Goal: Information Seeking & Learning: Learn about a topic

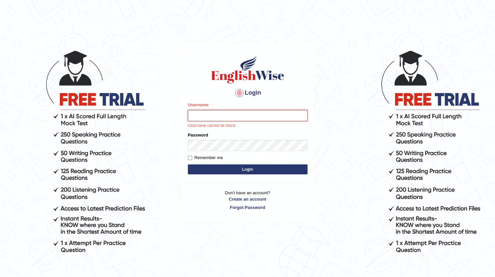
type input "SangeetaT"
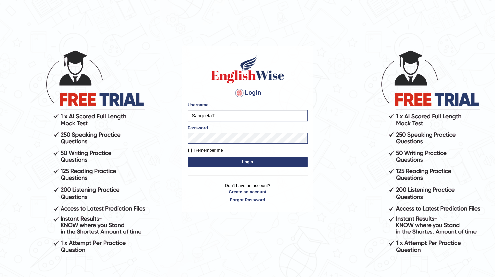
click at [189, 150] on input "Remember me" at bounding box center [190, 150] width 4 height 4
checkbox input "true"
click at [235, 160] on button "Login" at bounding box center [248, 162] width 120 height 10
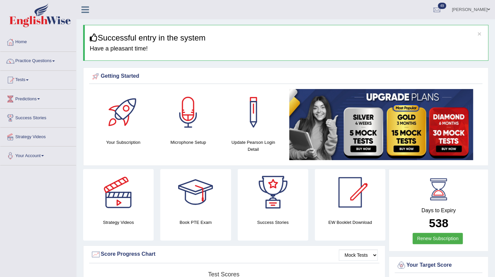
click at [33, 159] on link "Your Account" at bounding box center [38, 154] width 76 height 17
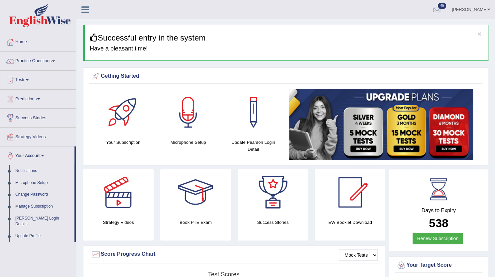
click at [481, 11] on link "Sangeeta Thapa" at bounding box center [470, 8] width 48 height 17
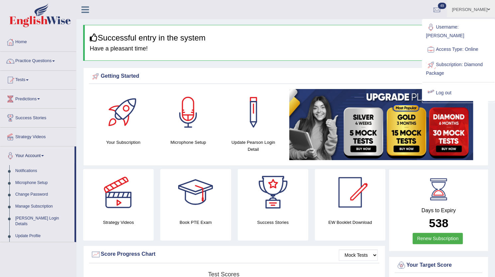
click at [447, 87] on link "Log out" at bounding box center [458, 92] width 72 height 15
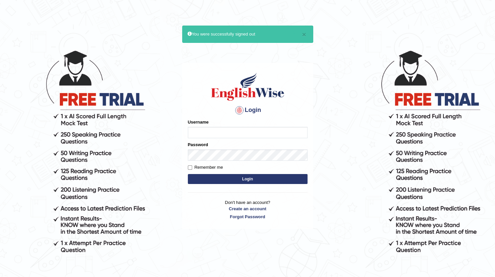
click at [217, 134] on input "Username" at bounding box center [248, 132] width 120 height 11
type input "Pujathapa"
click at [188, 167] on input "Remember me" at bounding box center [190, 167] width 4 height 4
checkbox input "true"
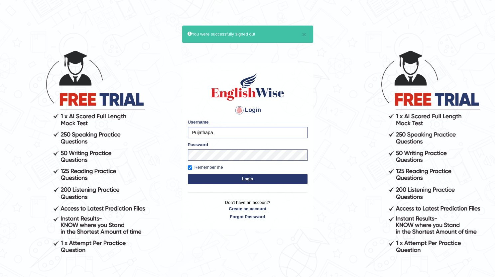
click at [244, 181] on button "Login" at bounding box center [248, 179] width 120 height 10
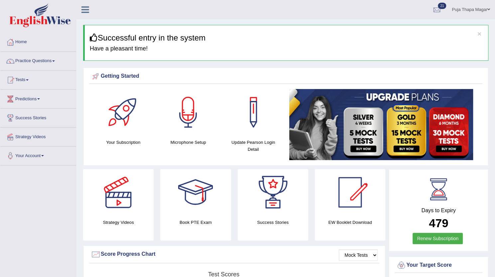
click at [41, 58] on link "Practice Questions" at bounding box center [38, 60] width 76 height 17
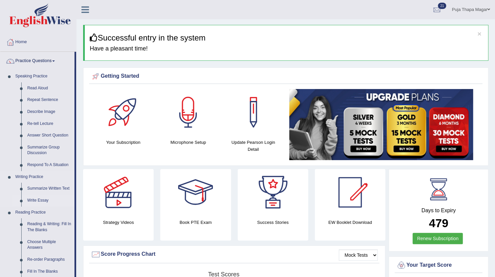
click at [66, 199] on link "Write Essay" at bounding box center [49, 201] width 50 height 12
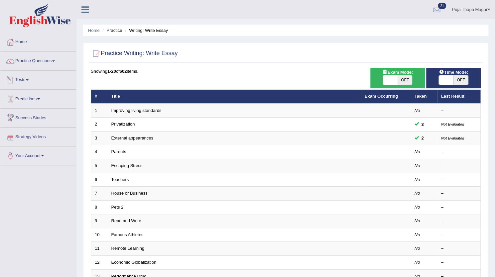
click at [25, 80] on link "Tests" at bounding box center [38, 79] width 76 height 17
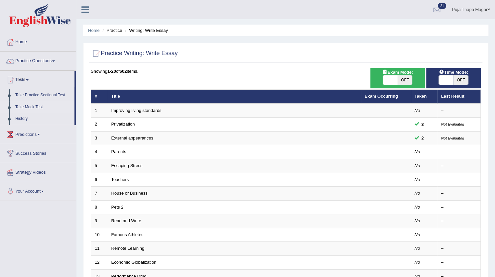
click at [36, 105] on link "Take Mock Test" at bounding box center [43, 107] width 62 height 12
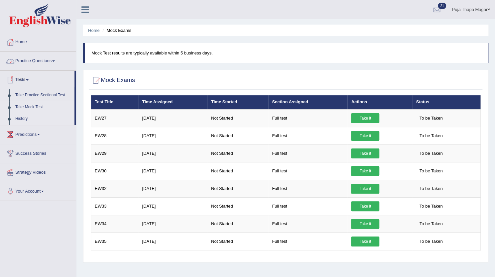
click at [16, 116] on link "History" at bounding box center [43, 119] width 62 height 12
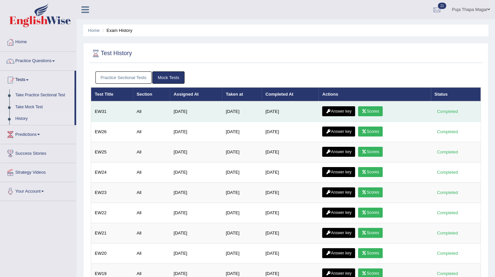
click at [370, 113] on link "Scores" at bounding box center [370, 111] width 25 height 10
click at [344, 113] on link "Answer key" at bounding box center [338, 111] width 33 height 10
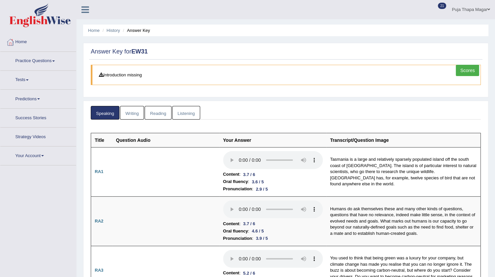
scroll to position [40, 0]
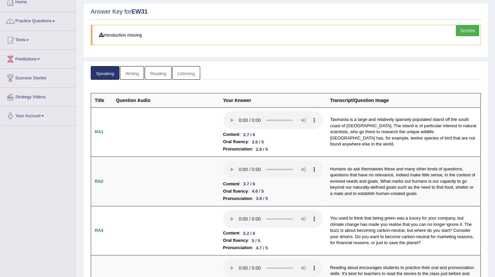
click at [133, 68] on link "Writing" at bounding box center [132, 73] width 24 height 14
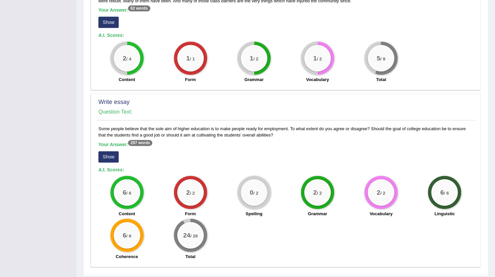
scroll to position [434, 0]
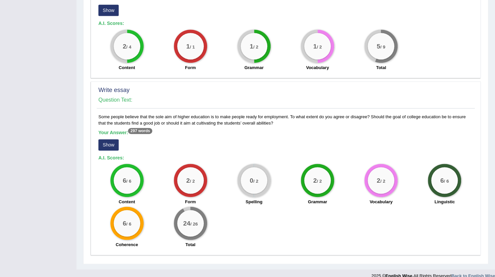
click at [107, 139] on button "Show" at bounding box center [108, 144] width 20 height 11
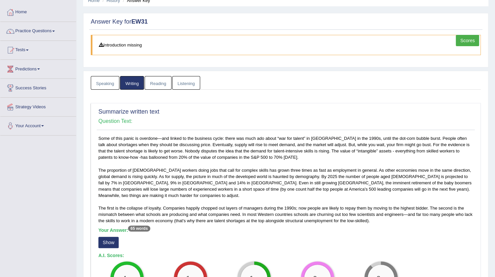
scroll to position [0, 0]
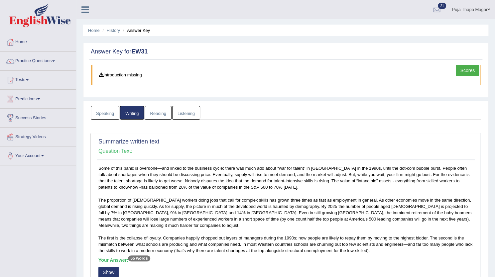
click at [162, 110] on link "Reading" at bounding box center [157, 113] width 27 height 14
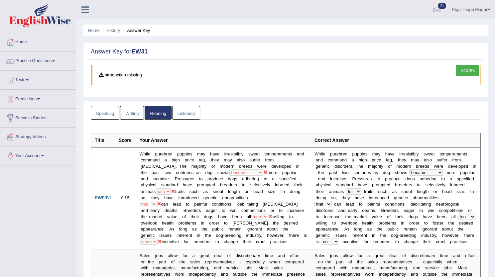
click at [5, 61] on div at bounding box center [10, 61] width 10 height 10
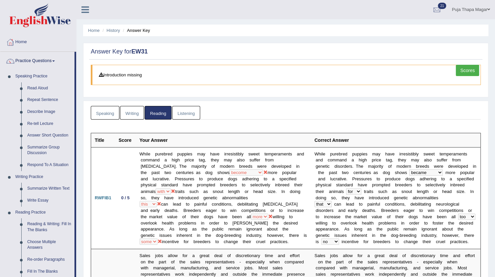
click at [21, 41] on link "Home" at bounding box center [38, 41] width 76 height 17
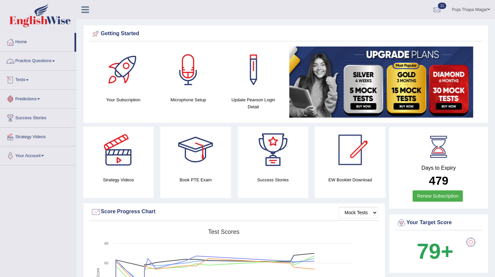
click at [46, 60] on link "Practice Questions" at bounding box center [38, 60] width 76 height 17
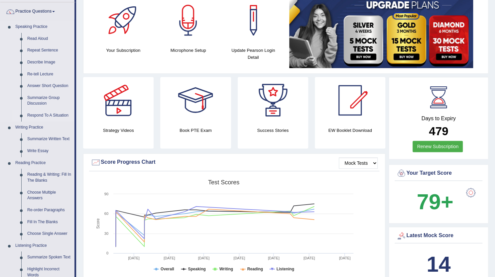
scroll to position [50, 0]
click at [43, 150] on link "Write Essay" at bounding box center [49, 151] width 50 height 12
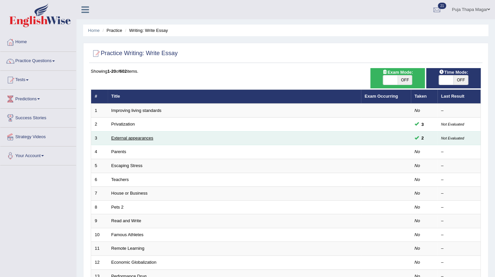
click at [135, 136] on link "External appearances" at bounding box center [132, 138] width 42 height 5
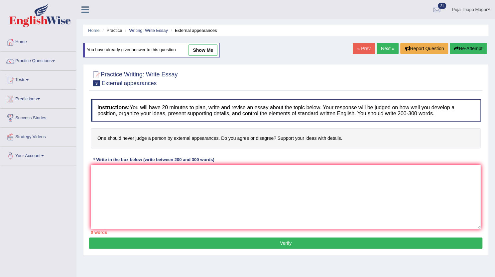
click at [206, 52] on link "show me" at bounding box center [202, 50] width 29 height 11
type textarea "The increasing influence of judging a person by external appearances on our liv…"
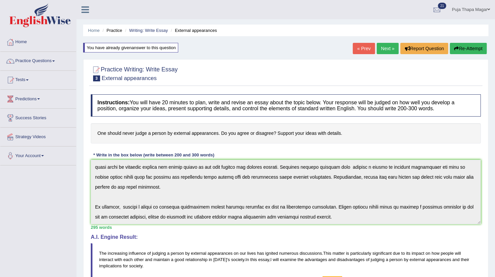
click at [37, 58] on link "Practice Questions" at bounding box center [38, 60] width 76 height 17
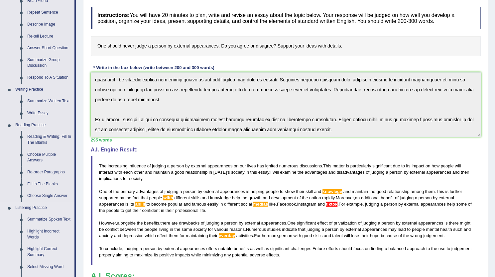
scroll to position [87, 0]
click at [43, 113] on link "Write Essay" at bounding box center [49, 114] width 50 height 12
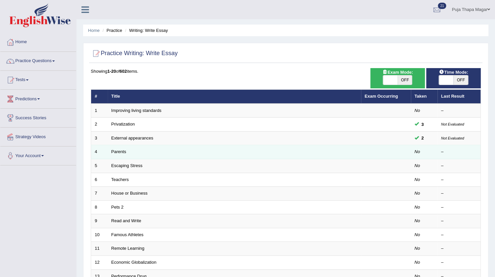
click at [118, 147] on td "Parents" at bounding box center [234, 152] width 253 height 14
click at [121, 150] on link "Parents" at bounding box center [118, 151] width 15 height 5
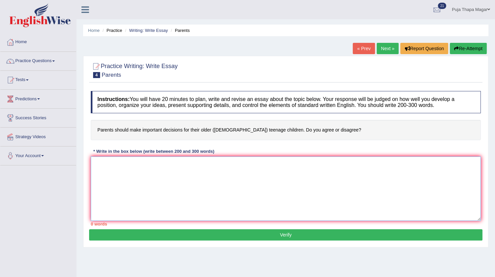
click at [173, 173] on textarea at bounding box center [286, 188] width 390 height 64
drag, startPoint x: 173, startPoint y: 173, endPoint x: 161, endPoint y: 180, distance: 13.5
click at [161, 180] on textarea at bounding box center [286, 188] width 390 height 64
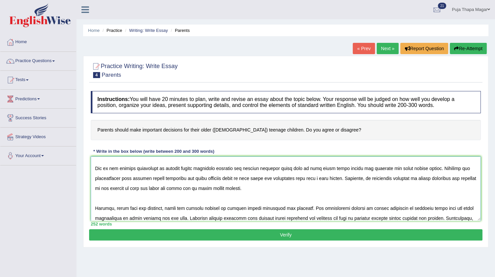
scroll to position [70, 0]
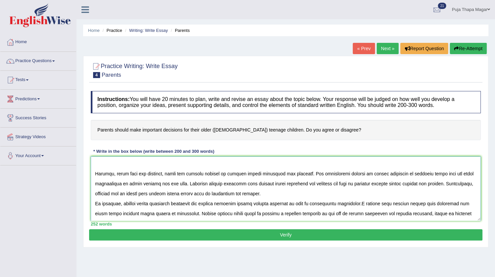
click at [266, 185] on textarea at bounding box center [286, 188] width 390 height 64
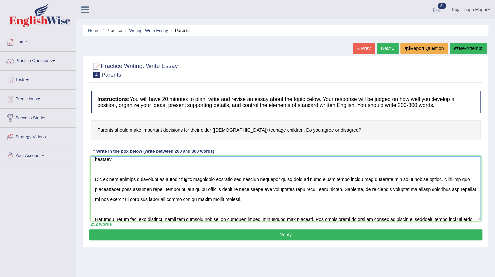
scroll to position [0, 0]
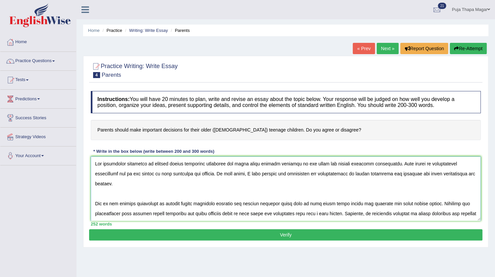
type textarea "The increasing influence of parents making important decisions for their older …"
click at [292, 236] on button "Verify" at bounding box center [285, 234] width 393 height 11
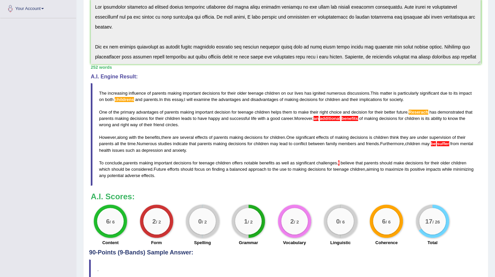
scroll to position [155, 0]
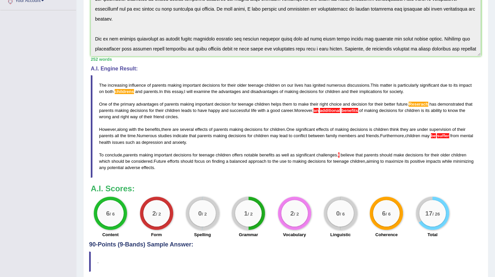
drag, startPoint x: 98, startPoint y: 80, endPoint x: 136, endPoint y: 117, distance: 52.8
click at [136, 117] on blockquote "The increasing influence of parents making important decisions for their older …" at bounding box center [286, 126] width 390 height 103
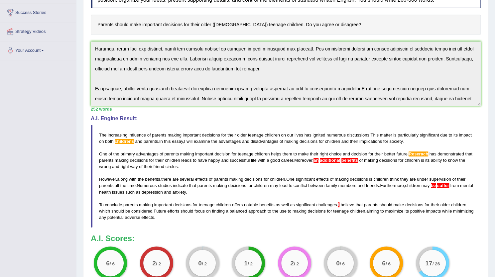
scroll to position [180, 0]
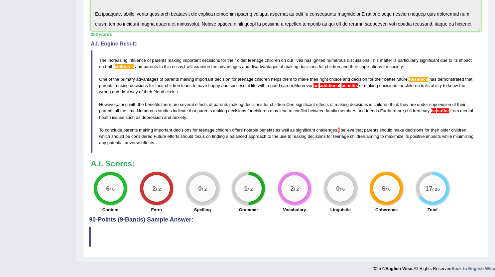
click at [340, 191] on div "0 / 6" at bounding box center [340, 188] width 27 height 27
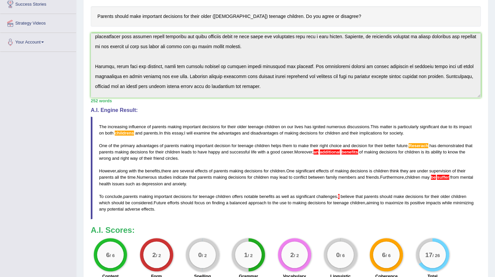
scroll to position [0, 0]
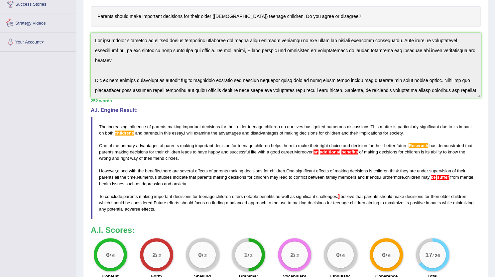
click at [78, 24] on div "Home Practice Writing: Write Essay Parents « Prev Next » Report Question Re-Att…" at bounding box center [285, 107] width 418 height 442
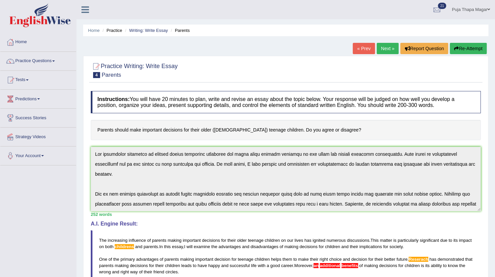
click at [470, 47] on button "Re-Attempt" at bounding box center [467, 48] width 37 height 11
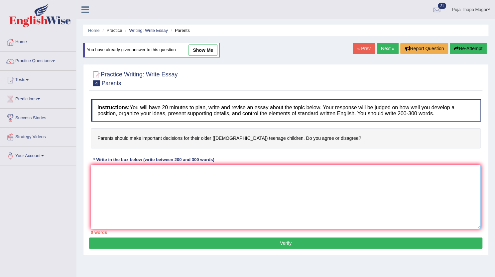
click at [114, 178] on textarea at bounding box center [286, 197] width 390 height 64
paste textarea "The increasing influence of parents making important decisions for their older …"
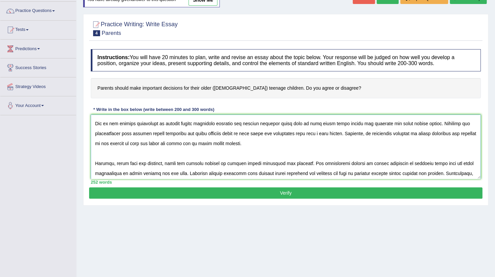
scroll to position [67, 0]
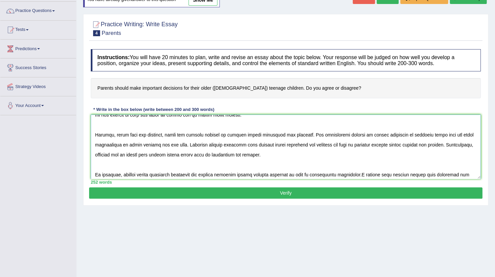
click at [140, 144] on textarea at bounding box center [286, 147] width 390 height 64
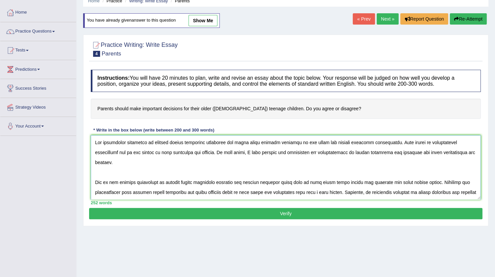
scroll to position [26, 0]
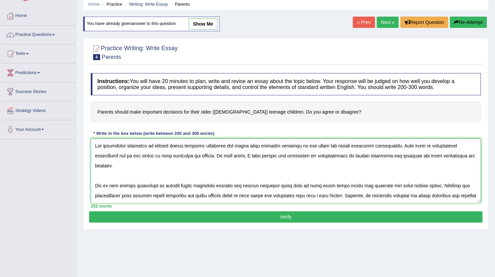
type textarea "The increasing influence of parents making important decisions for their older …"
drag, startPoint x: 219, startPoint y: 155, endPoint x: 347, endPoint y: 114, distance: 134.3
click at [347, 114] on h4 "Parents should make important decisions for their older ([DEMOGRAPHIC_DATA]) te…" at bounding box center [286, 112] width 390 height 20
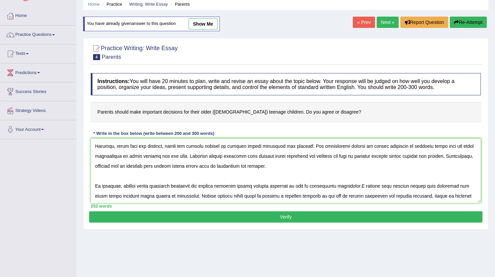
scroll to position [80, 0]
click at [306, 215] on button "Verify" at bounding box center [285, 216] width 393 height 11
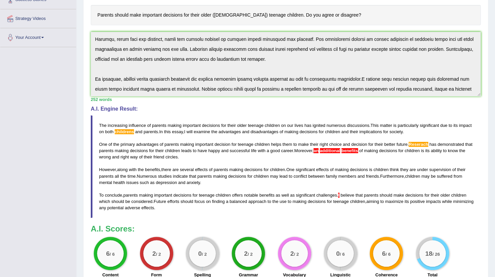
scroll to position [127, 0]
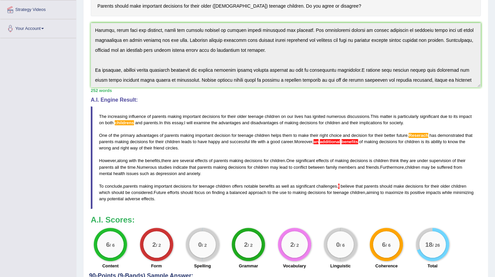
click at [424, 149] on blockquote "The increasing influence of parents making important decisions for their older …" at bounding box center [286, 157] width 390 height 103
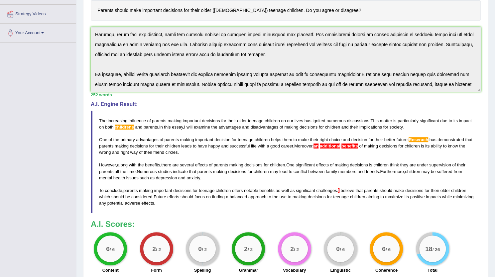
drag, startPoint x: 181, startPoint y: 202, endPoint x: 121, endPoint y: 151, distance: 78.7
click at [121, 151] on blockquote "The increasing influence of parents making important decisions for their older …" at bounding box center [286, 162] width 390 height 103
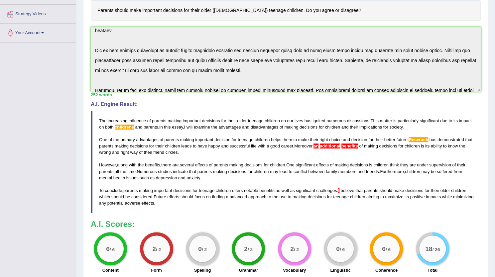
scroll to position [0, 0]
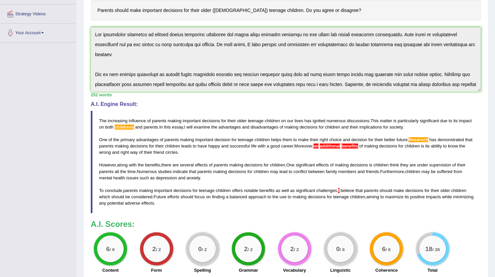
click at [94, 17] on div "Instructions: You will have 20 minutes to plan, write and revise an essay about…" at bounding box center [285, 122] width 393 height 309
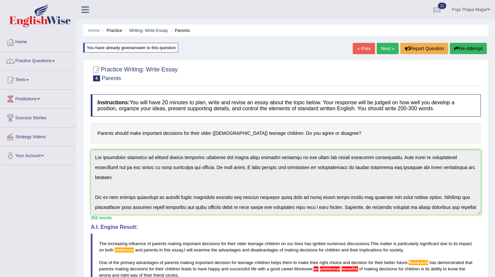
click at [462, 46] on button "Re-Attempt" at bounding box center [467, 48] width 37 height 11
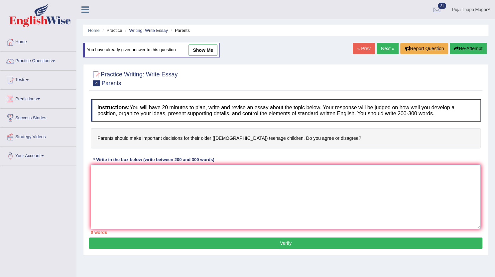
click at [117, 189] on textarea at bounding box center [286, 197] width 390 height 64
paste textarea "The increasing influence of parents making important decisions for their older …"
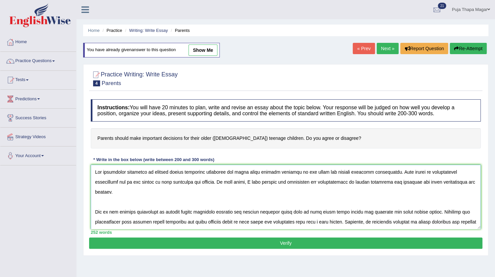
click at [156, 182] on textarea at bounding box center [286, 197] width 390 height 64
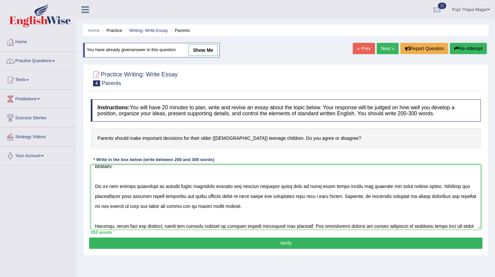
scroll to position [22, 0]
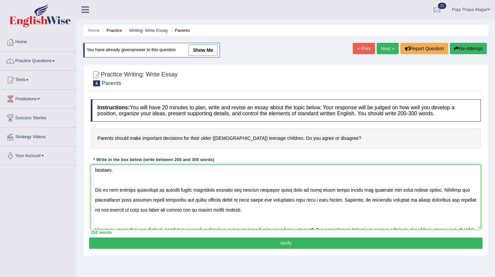
click at [410, 190] on textarea at bounding box center [286, 197] width 390 height 64
click at [448, 180] on textarea at bounding box center [286, 197] width 390 height 64
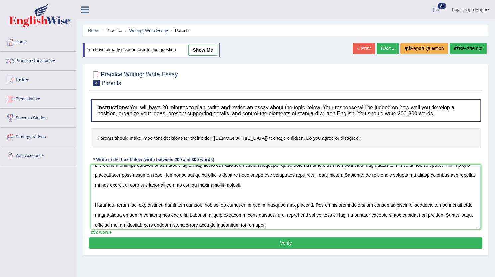
scroll to position [42, 0]
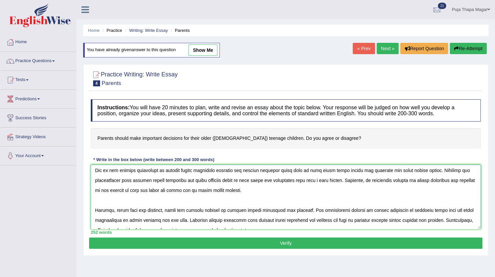
click at [250, 181] on textarea at bounding box center [286, 197] width 390 height 64
drag, startPoint x: 250, startPoint y: 181, endPoint x: 229, endPoint y: 196, distance: 26.2
click at [229, 196] on textarea at bounding box center [286, 197] width 390 height 64
click at [257, 182] on textarea at bounding box center [286, 197] width 390 height 64
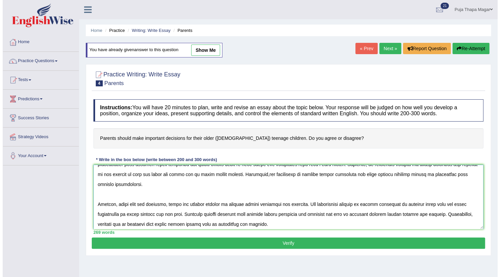
scroll to position [58, 0]
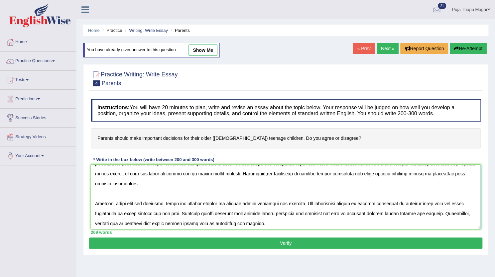
type textarea "The increasing influence of parents making important decisions for their older …"
click at [271, 242] on button "Verify" at bounding box center [285, 242] width 393 height 11
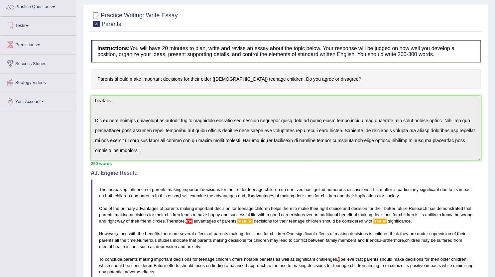
scroll to position [0, 0]
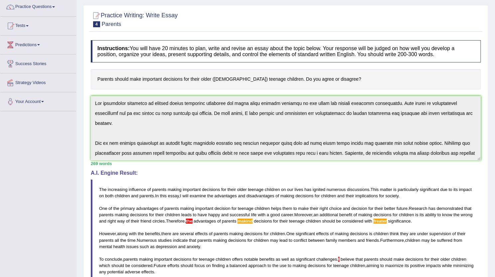
click at [83, 92] on div "Home Practice Writing: Write Essay Parents You have already given answer to thi…" at bounding box center [285, 168] width 418 height 445
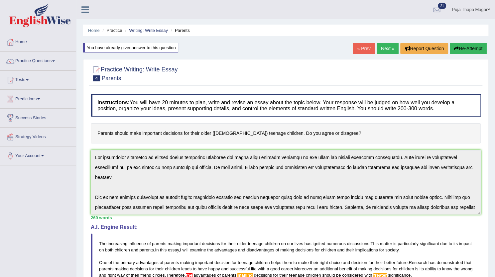
click at [476, 48] on button "Re-Attempt" at bounding box center [467, 48] width 37 height 11
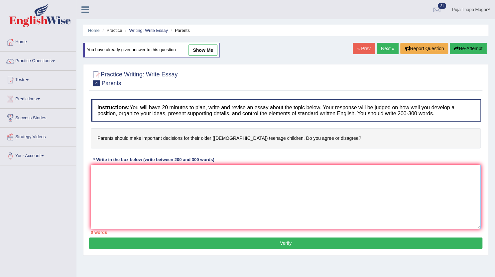
click at [147, 184] on textarea at bounding box center [286, 197] width 390 height 64
paste textarea "The increasing influence of parents making important decisions for their older …"
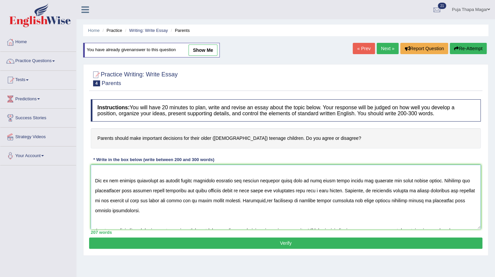
scroll to position [29, 0]
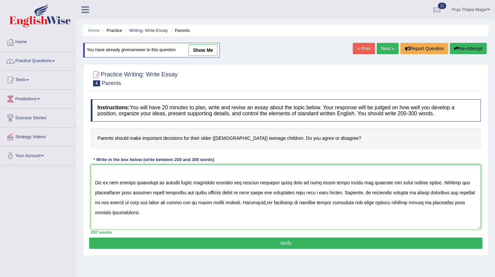
click at [270, 191] on textarea at bounding box center [286, 197] width 390 height 64
click at [340, 191] on textarea at bounding box center [286, 197] width 390 height 64
click at [96, 202] on textarea at bounding box center [286, 197] width 390 height 64
type textarea "The increasing influence of parents making important decisions for their older …"
click at [162, 239] on button "Verify" at bounding box center [285, 242] width 393 height 11
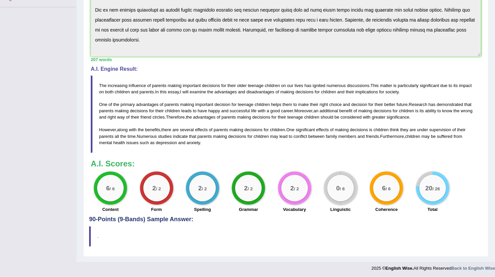
scroll to position [0, 0]
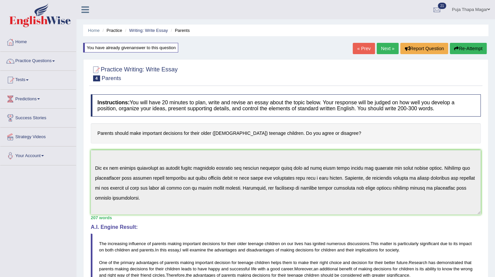
click at [476, 10] on link "Puja Thapa Magar" at bounding box center [470, 8] width 48 height 17
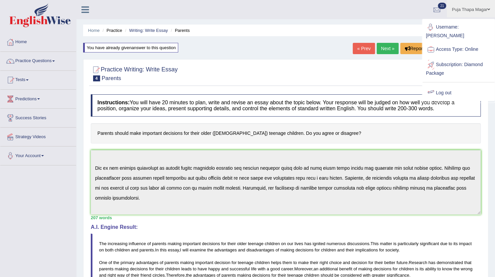
click at [445, 85] on link "Log out" at bounding box center [458, 92] width 72 height 15
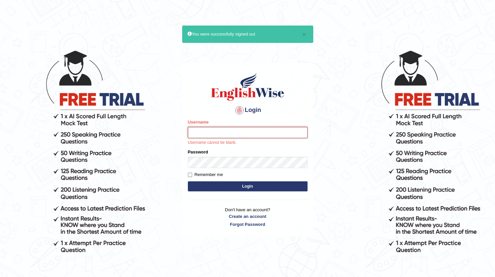
type input "SangeetaT"
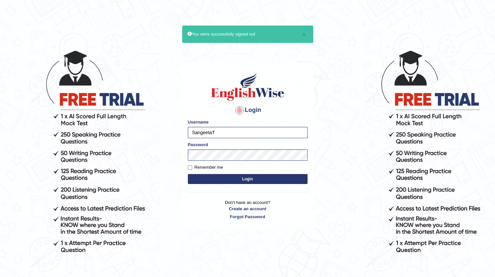
click at [218, 180] on button "Login" at bounding box center [248, 179] width 120 height 10
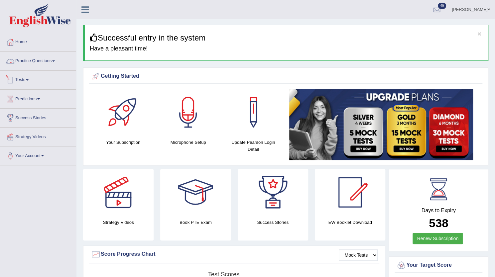
click at [26, 81] on link "Tests" at bounding box center [38, 79] width 76 height 17
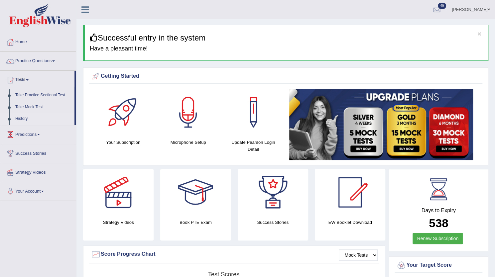
click at [22, 119] on link "History" at bounding box center [43, 119] width 62 height 12
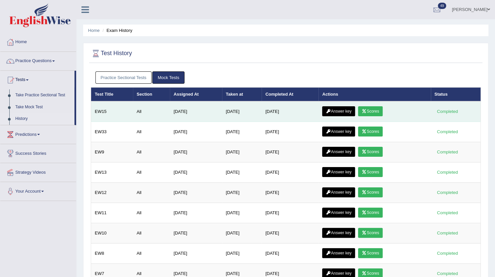
click at [377, 110] on link "Scores" at bounding box center [370, 111] width 25 height 10
click at [329, 113] on link "Answer key" at bounding box center [338, 111] width 33 height 10
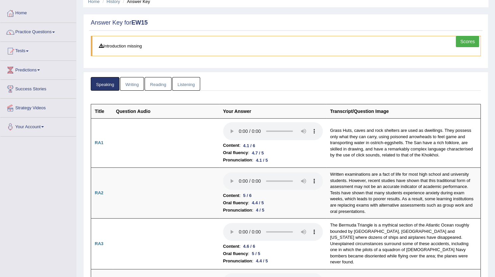
scroll to position [29, 0]
click at [130, 84] on link "Writing" at bounding box center [132, 84] width 24 height 14
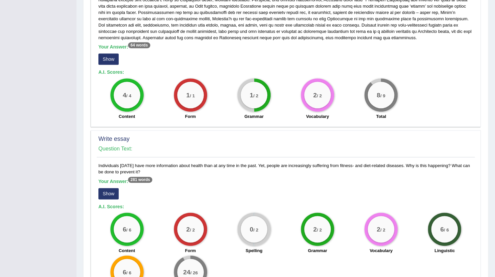
scroll to position [440, 0]
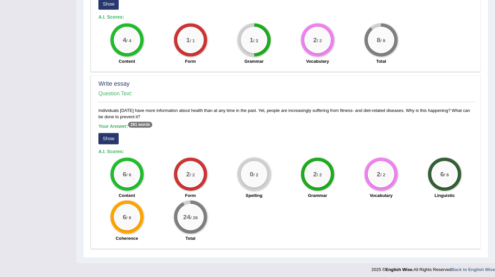
click at [454, 183] on div "6 / 6" at bounding box center [443, 173] width 33 height 33
click at [445, 192] on label "Linguistic" at bounding box center [444, 195] width 20 height 6
click at [446, 195] on label "Linguistic" at bounding box center [444, 195] width 20 height 6
click at [452, 193] on label "Linguistic" at bounding box center [444, 195] width 20 height 6
click at [114, 134] on button "Show" at bounding box center [108, 138] width 20 height 11
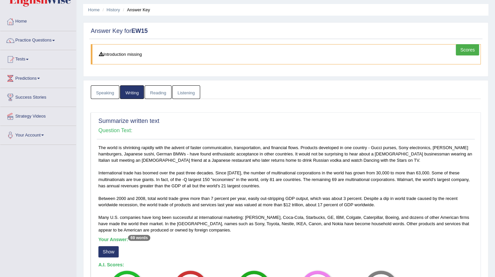
scroll to position [0, 0]
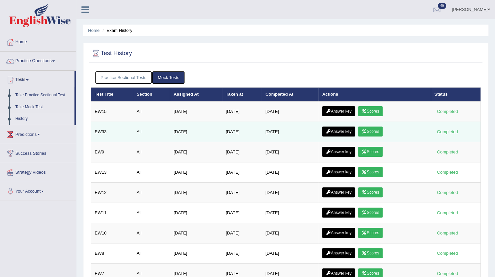
click at [366, 130] on icon at bounding box center [363, 132] width 5 height 4
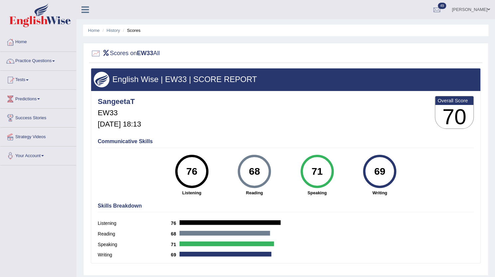
scroll to position [0, 0]
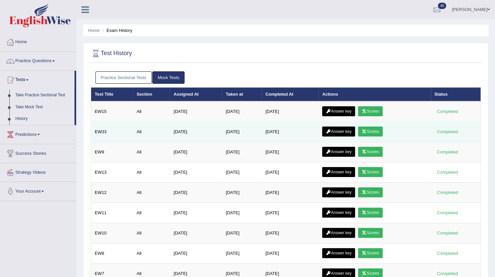
click at [336, 127] on link "Answer key" at bounding box center [338, 132] width 33 height 10
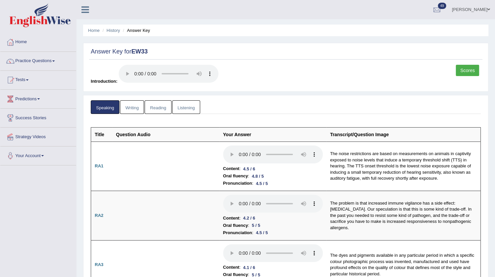
click at [130, 108] on link "Writing" at bounding box center [132, 107] width 24 height 14
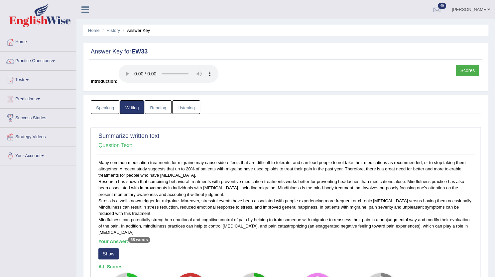
click at [427, 242] on h5 "Your Answer: 68 words" at bounding box center [285, 242] width 374 height 6
click at [17, 44] on link "Home" at bounding box center [38, 41] width 76 height 17
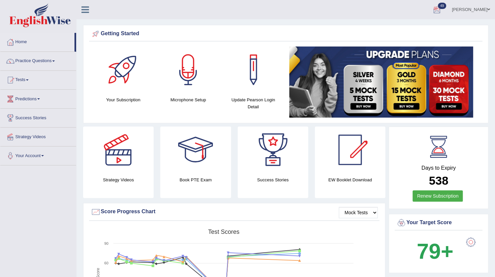
click at [487, 6] on link "Sangeeta Thapa" at bounding box center [470, 8] width 48 height 17
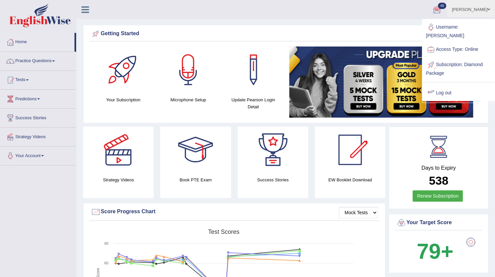
click at [443, 85] on link "Log out" at bounding box center [458, 92] width 72 height 15
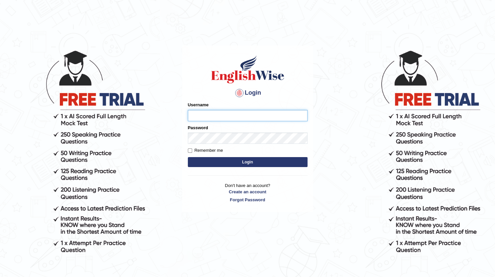
click at [239, 116] on input "Username" at bounding box center [248, 115] width 120 height 11
click at [348, 67] on body "Login Please fix the following errors: Username Password Remember me Login Don'…" at bounding box center [247, 163] width 495 height 277
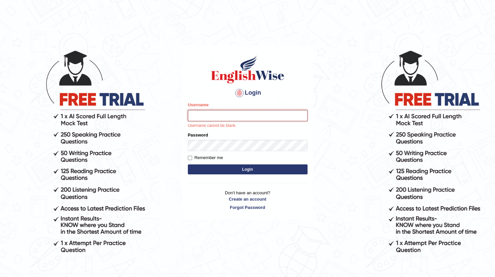
click at [240, 113] on input "Username" at bounding box center [248, 115] width 120 height 11
